Goal: Task Accomplishment & Management: Manage account settings

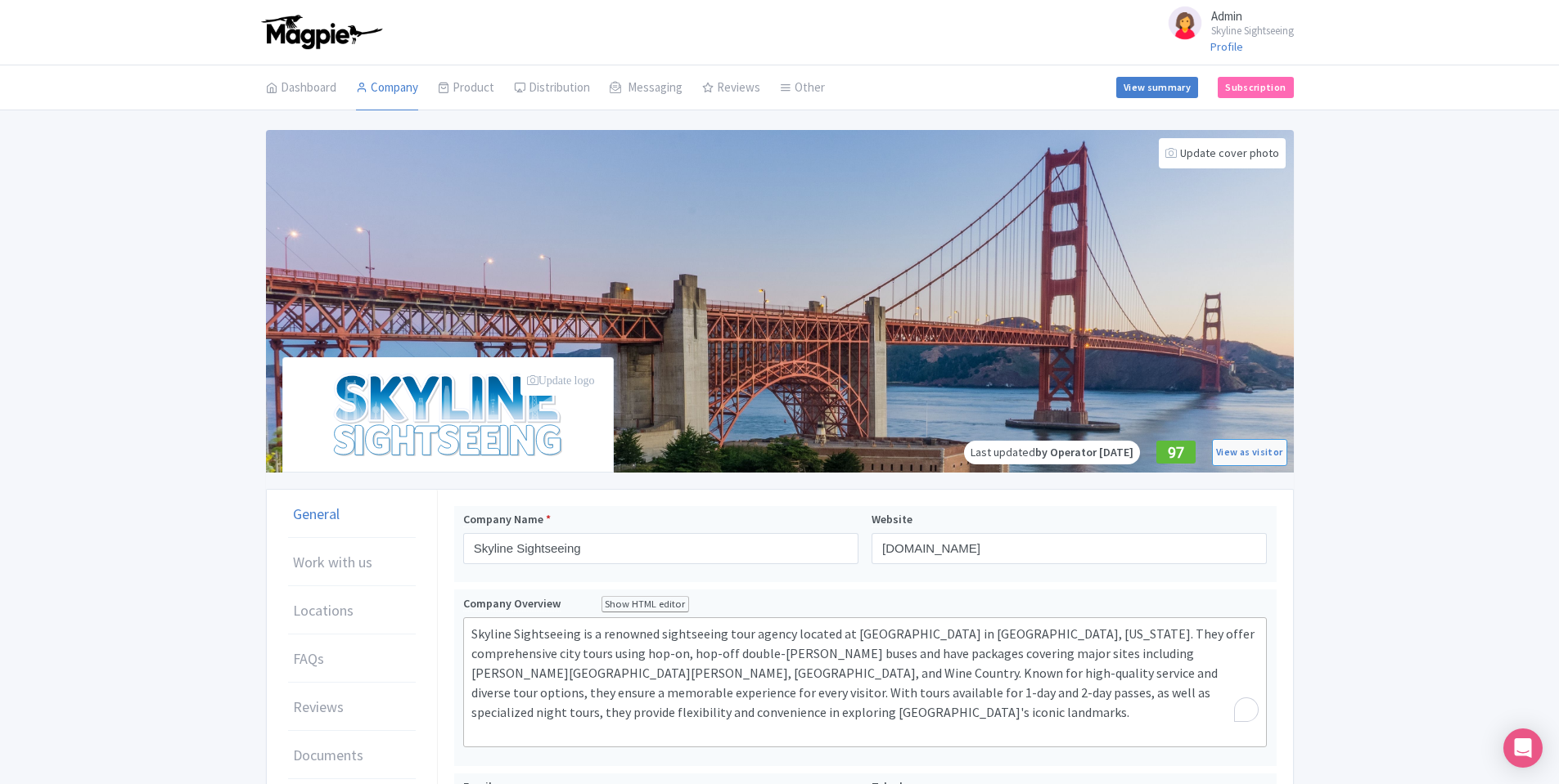
scroll to position [442, 0]
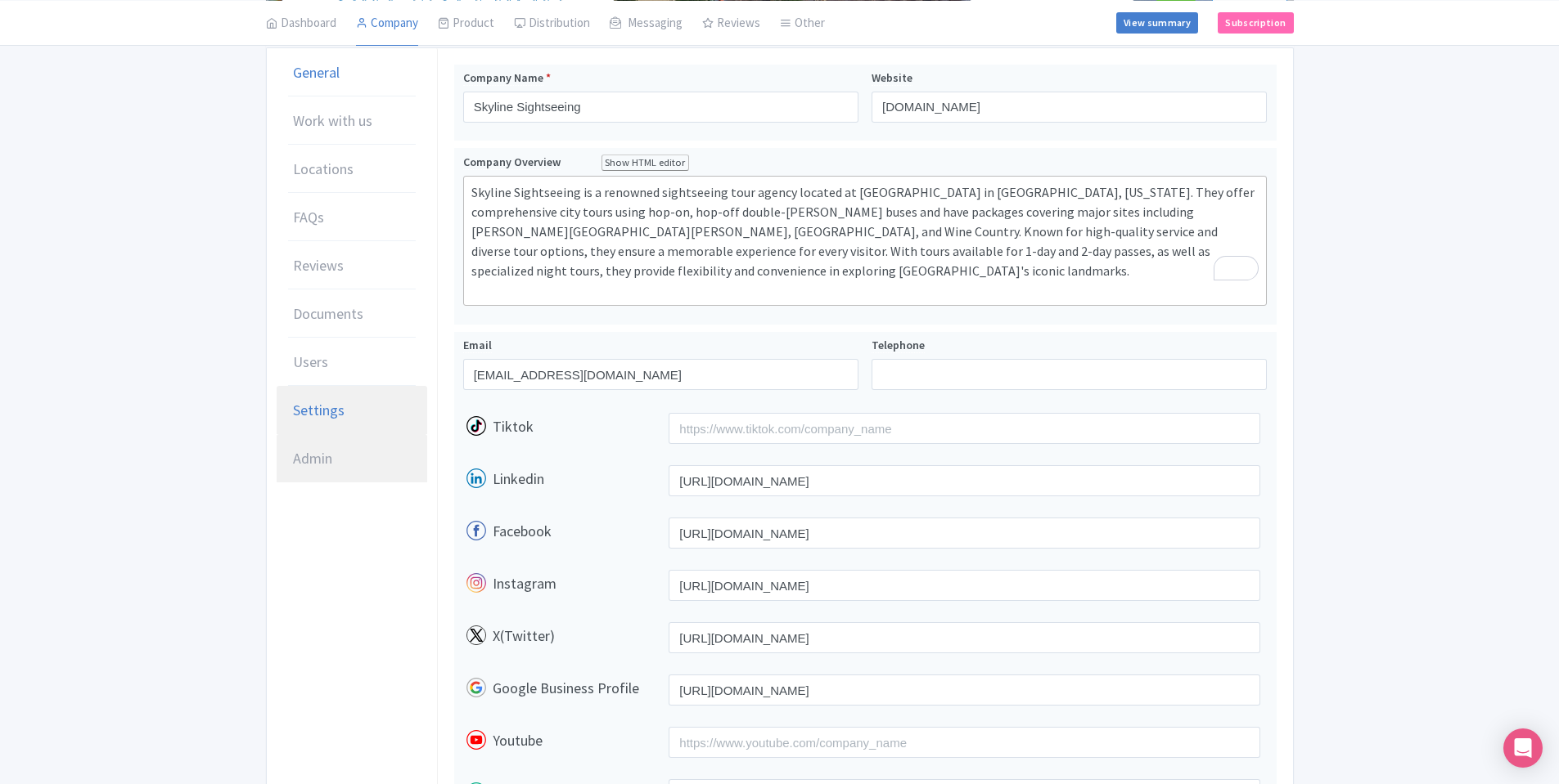
drag, startPoint x: 376, startPoint y: 465, endPoint x: 377, endPoint y: 412, distance: 53.0
click at [375, 464] on link "Admin" at bounding box center [351, 459] width 151 height 49
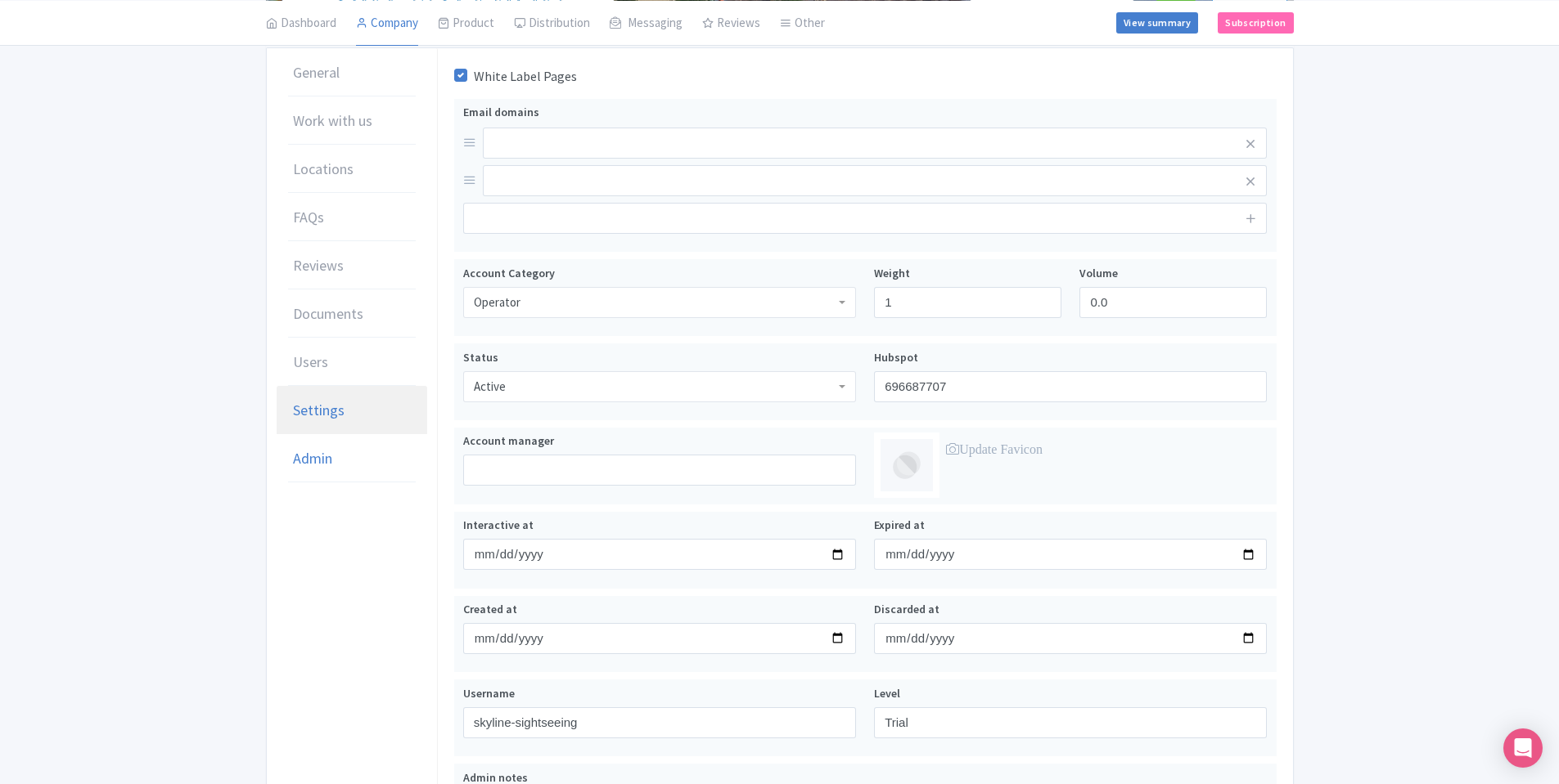
click at [377, 412] on link "Settings" at bounding box center [351, 410] width 151 height 49
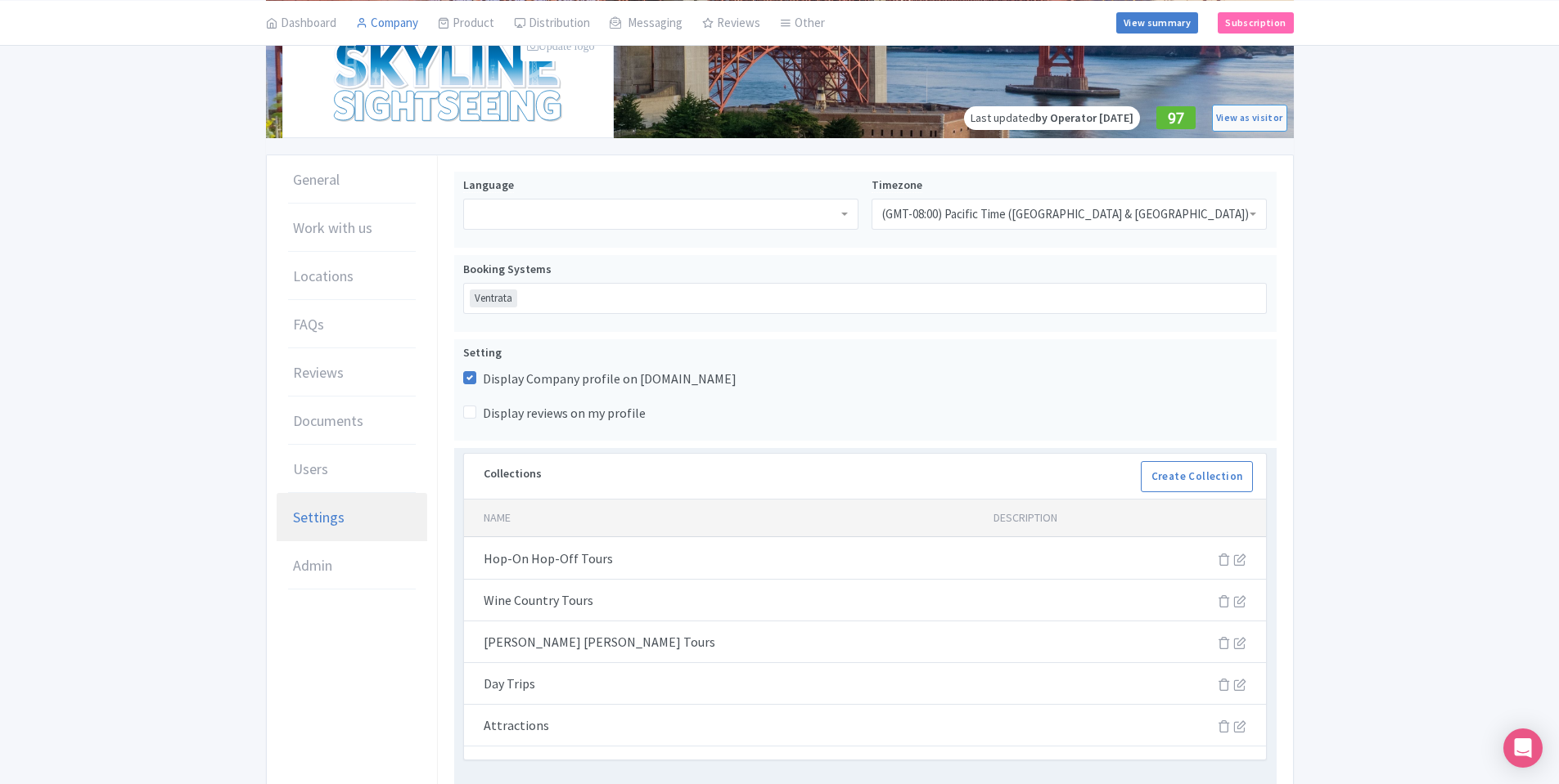
scroll to position [294, 0]
